Goal: Task Accomplishment & Management: Manage account settings

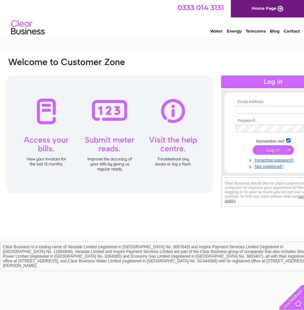
type input "[EMAIL_ADDRESS][DOMAIN_NAME]"
click at [267, 150] on input "submit" at bounding box center [273, 149] width 41 height 9
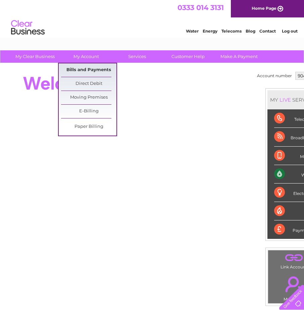
click at [90, 69] on link "Bills and Payments" at bounding box center [88, 69] width 55 height 13
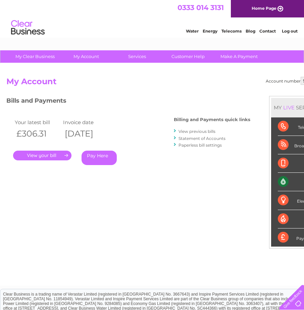
select select "994821"
select select "904621"
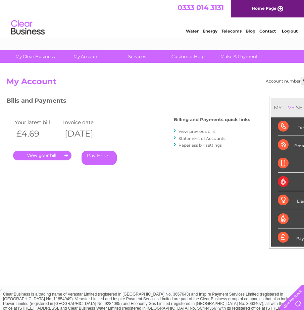
click at [32, 156] on link "." at bounding box center [42, 156] width 58 height 10
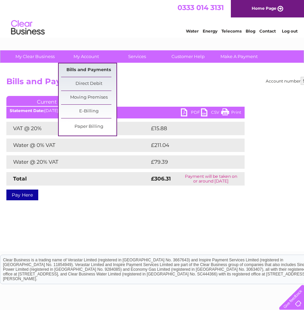
click at [87, 68] on link "Bills and Payments" at bounding box center [88, 69] width 55 height 13
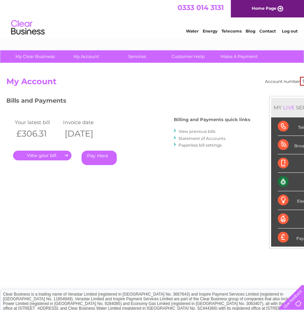
click at [188, 131] on link "View previous bills" at bounding box center [197, 131] width 37 height 5
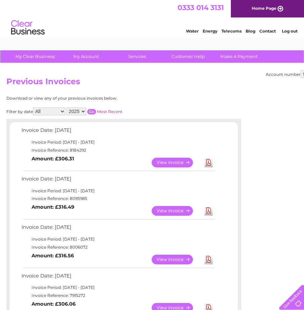
click at [174, 164] on link "View" at bounding box center [176, 163] width 49 height 10
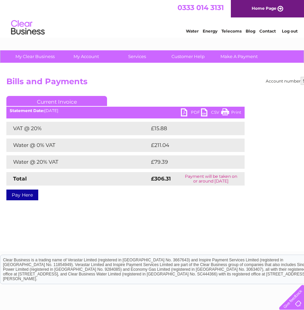
click at [187, 110] on link "PDF" at bounding box center [191, 113] width 20 height 10
